Goal: Task Accomplishment & Management: Use online tool/utility

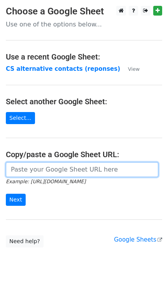
click at [45, 169] on input "url" at bounding box center [82, 169] width 152 height 15
paste input "https://docs.google.com/spreadsheets/d/1qQHD5SoE2zCQxW73jNxLPRujqbOdsJS1upL9tDW…"
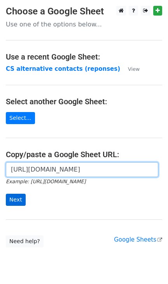
type input "https://docs.google.com/spreadsheets/d/1qQHD5SoE2zCQxW73jNxLPRujqbOdsJS1upL9tDW…"
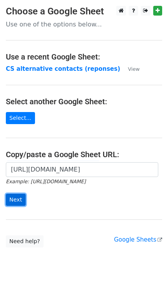
scroll to position [0, 0]
click at [12, 203] on input "Next" at bounding box center [16, 200] width 20 height 12
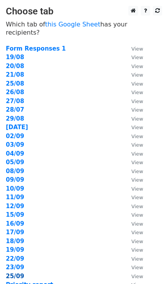
click at [16, 273] on strong "25/09" at bounding box center [15, 276] width 18 height 7
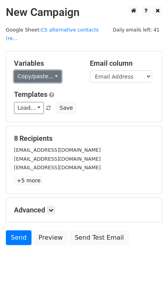
click at [52, 70] on link "Copy/paste..." at bounding box center [37, 76] width 47 height 12
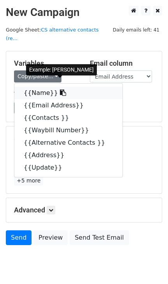
click at [37, 87] on link "{{Name}}" at bounding box center [68, 93] width 108 height 12
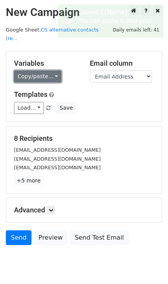
click at [48, 70] on link "Copy/paste..." at bounding box center [37, 76] width 47 height 12
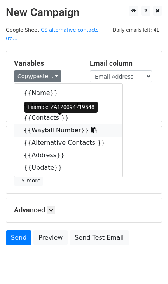
click at [44, 124] on link "{{Waybill Number}}" at bounding box center [68, 130] width 108 height 12
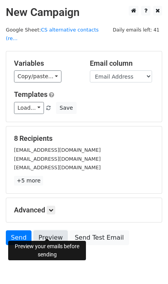
click at [45, 232] on link "Preview" at bounding box center [50, 237] width 34 height 15
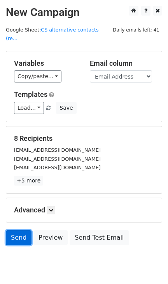
click at [19, 230] on link "Send" at bounding box center [19, 237] width 26 height 15
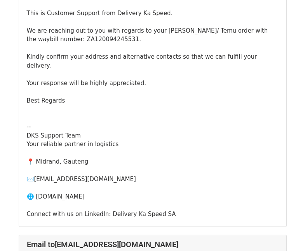
scroll to position [1794, 0]
